Goal: Task Accomplishment & Management: Complete application form

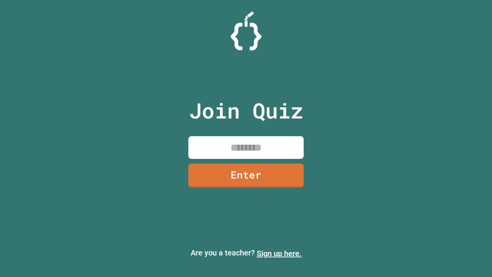
click at [279, 254] on link "Sign up here." at bounding box center [279, 253] width 45 height 9
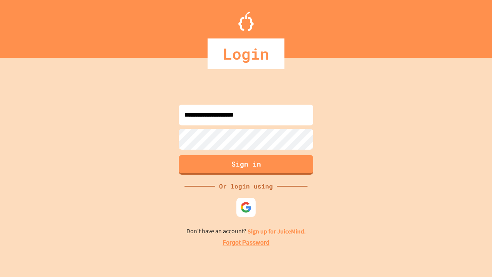
type input "**********"
